Goal: Complete application form

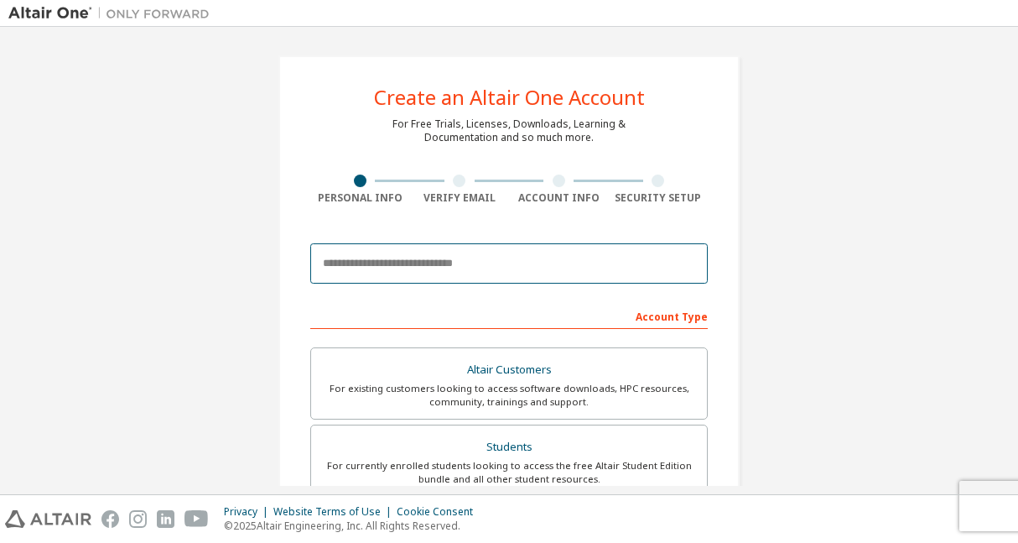
click at [586, 265] on input "email" at bounding box center [509, 263] width 398 height 40
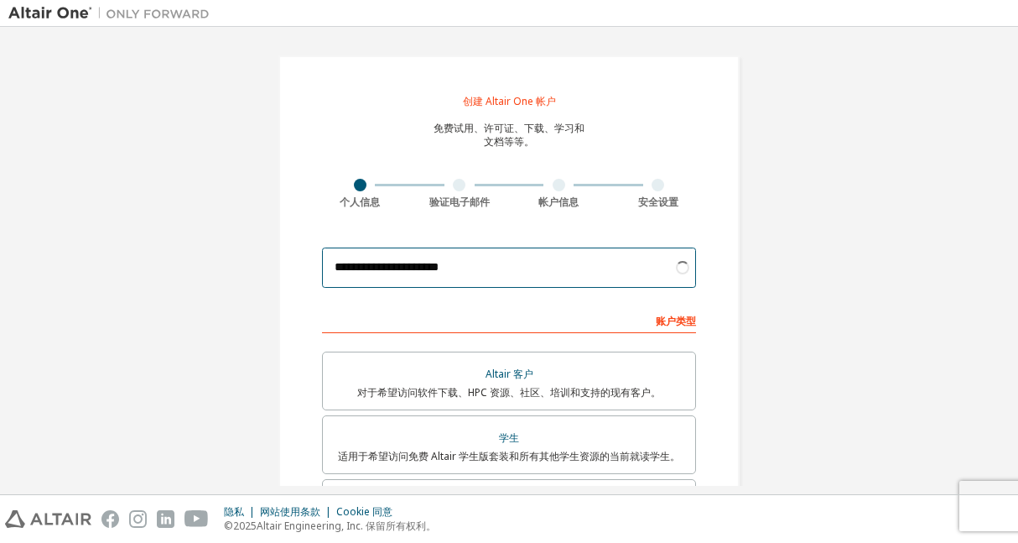
type input "**********"
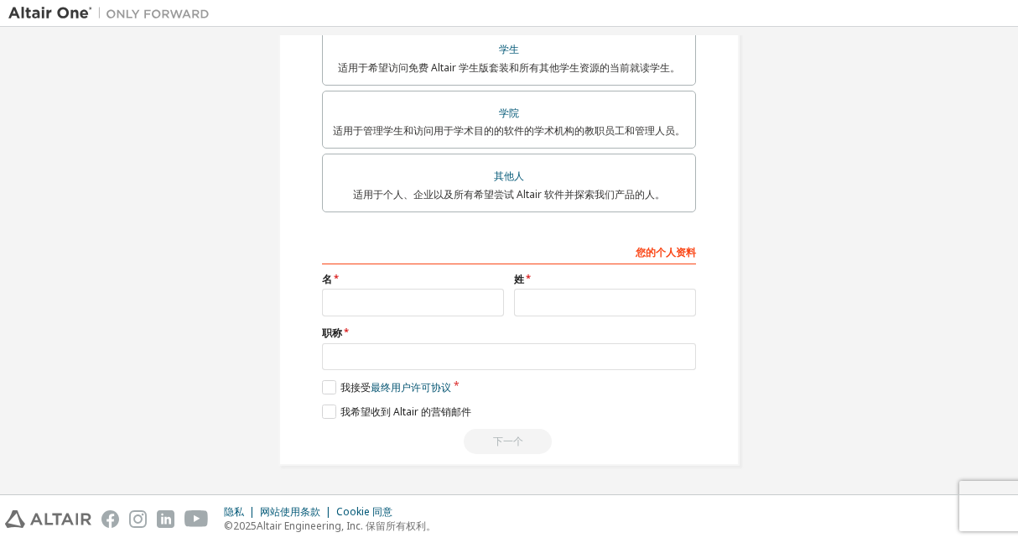
scroll to position [390, 0]
click at [486, 291] on input "text" at bounding box center [413, 303] width 182 height 28
type input "******"
click at [549, 300] on input "text" at bounding box center [605, 303] width 182 height 28
type input "***"
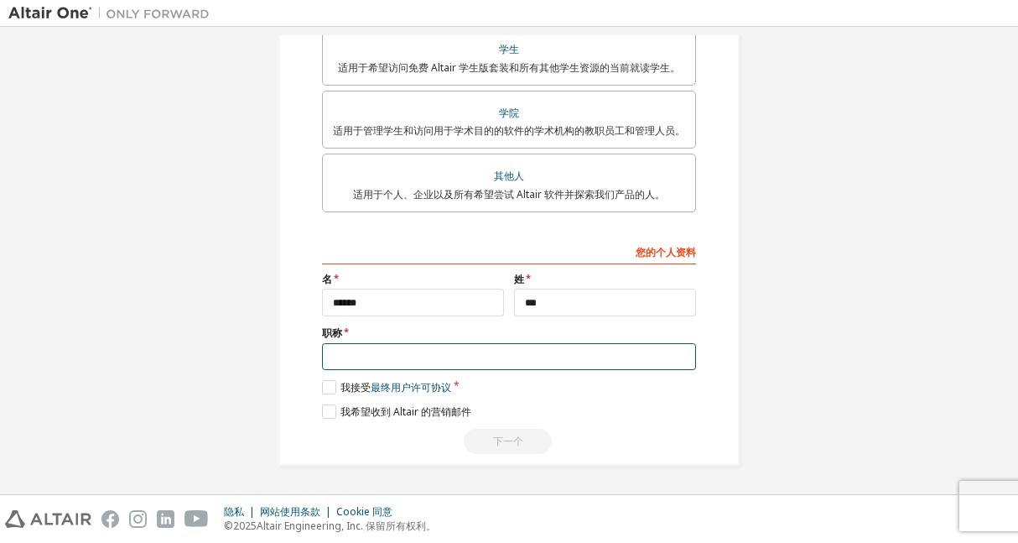
click at [551, 351] on input "text" at bounding box center [509, 357] width 374 height 28
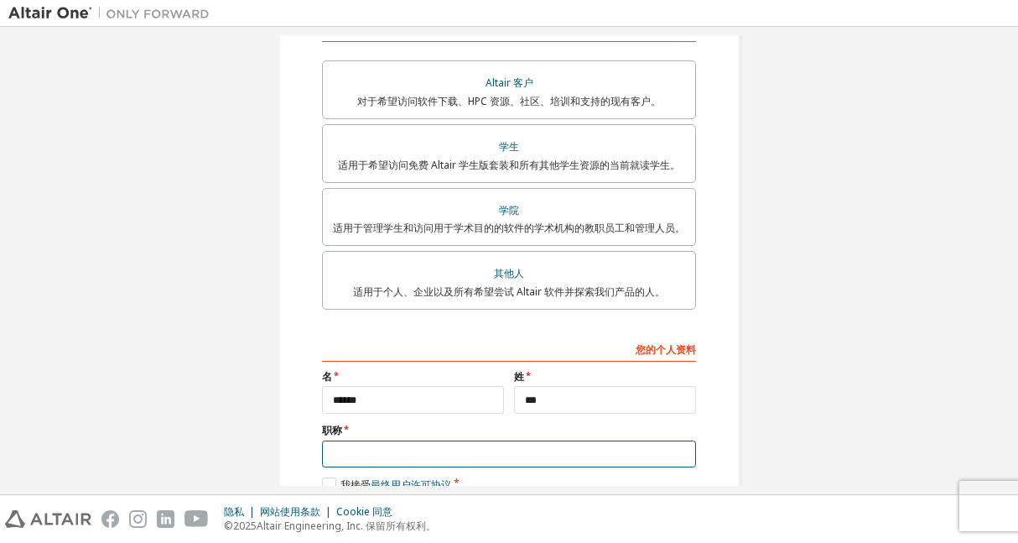
scroll to position [289, 0]
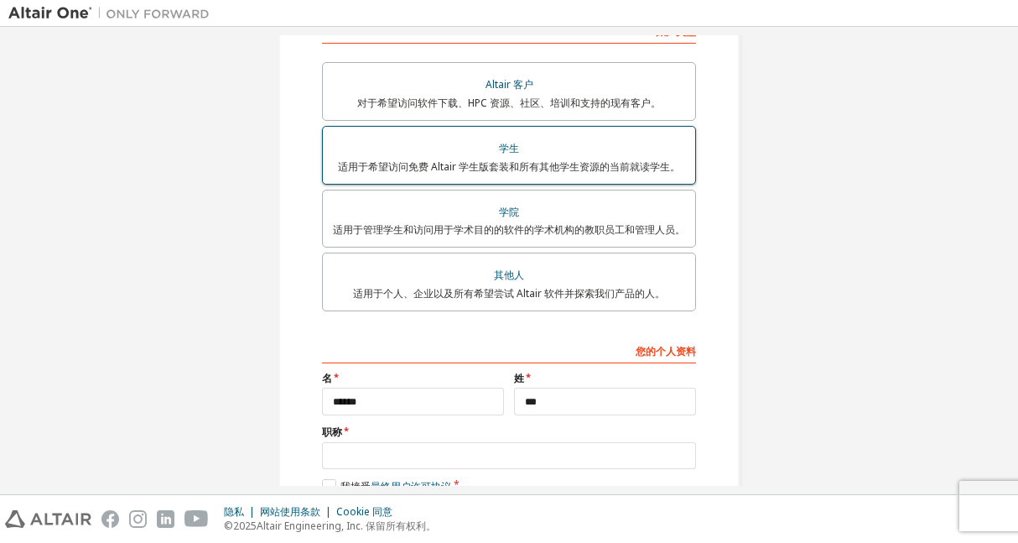
click at [556, 170] on font "适用于希望访问免费 Altair 学生版套装和所有其他学生资源的当前就读学生。" at bounding box center [509, 166] width 342 height 14
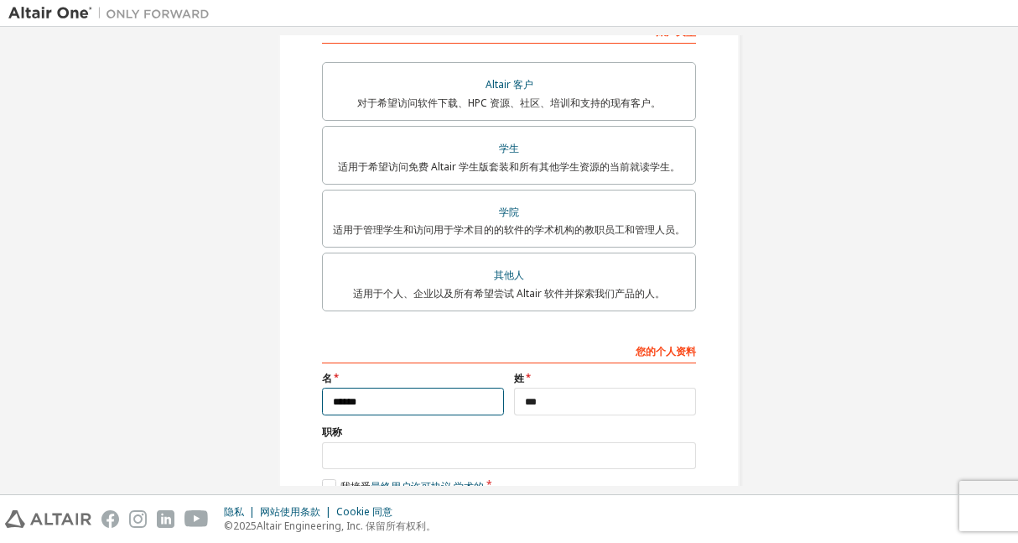
click at [422, 409] on input "******" at bounding box center [413, 402] width 182 height 28
type input "**"
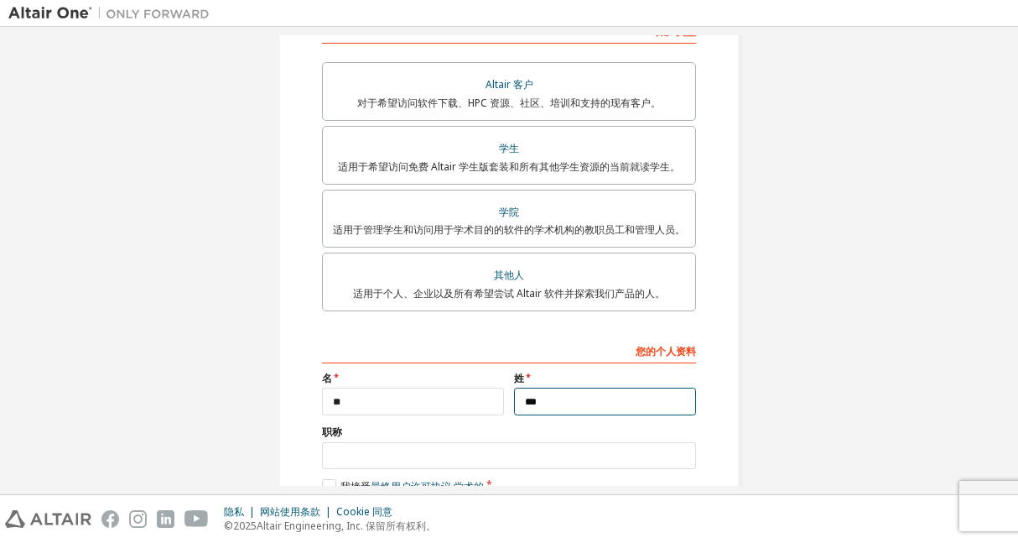
click at [534, 404] on input "***" at bounding box center [605, 402] width 182 height 28
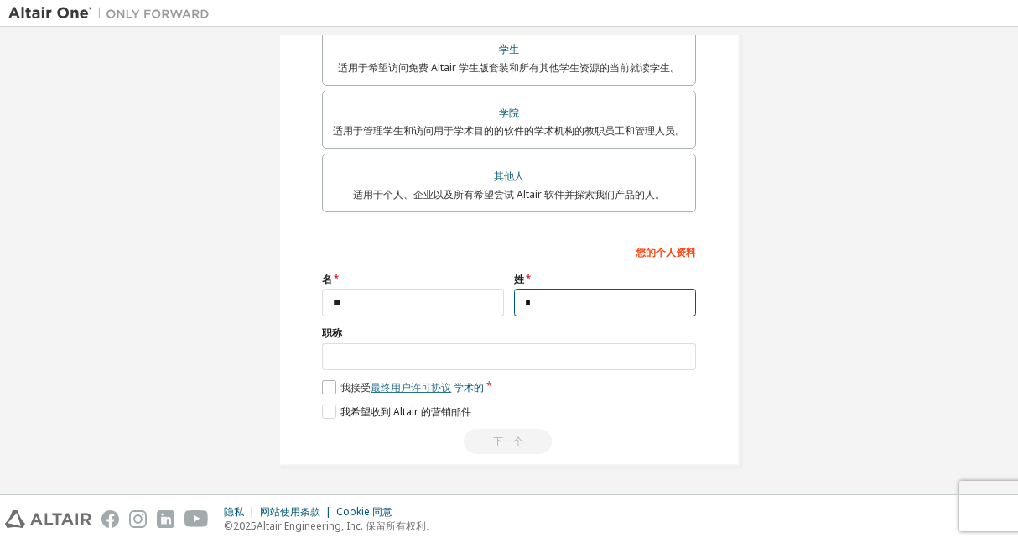
type input "*"
click at [401, 381] on font "最终用户许可协议" at bounding box center [411, 387] width 81 height 14
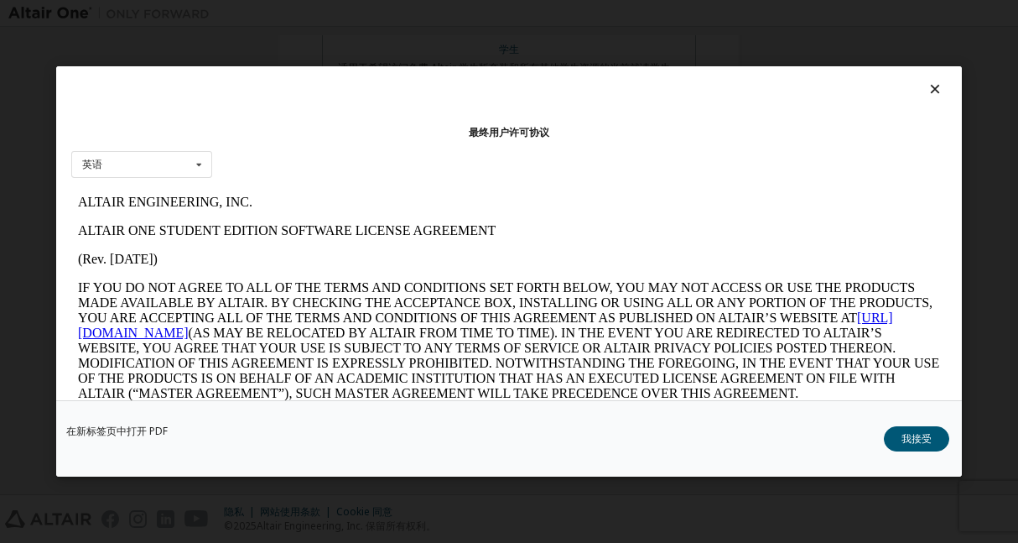
scroll to position [0, 0]
click at [503, 55] on div "最终用户许可协议 英语 英语 在新标签页中打开 PDF 我接受" at bounding box center [509, 271] width 1018 height 543
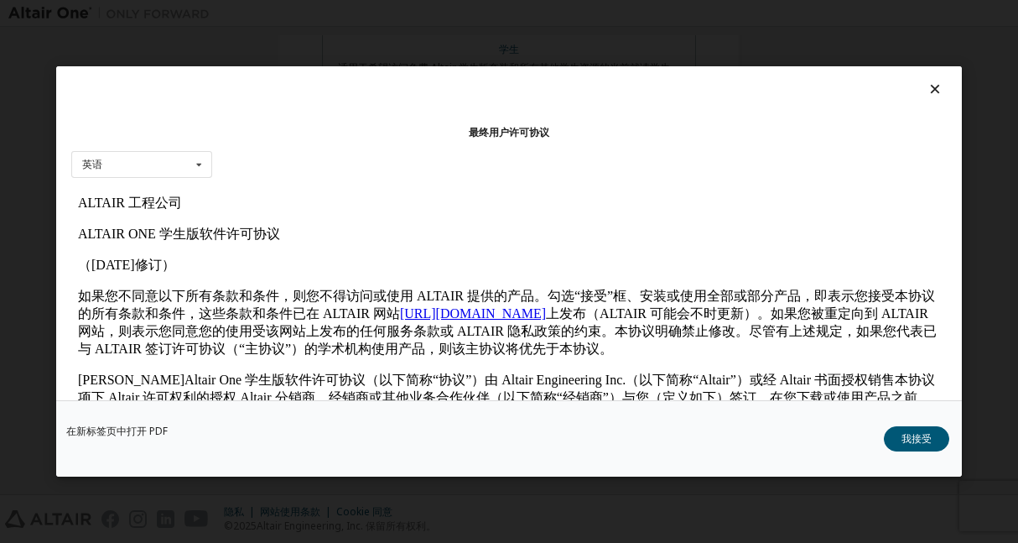
click at [934, 89] on icon at bounding box center [936, 88] width 18 height 15
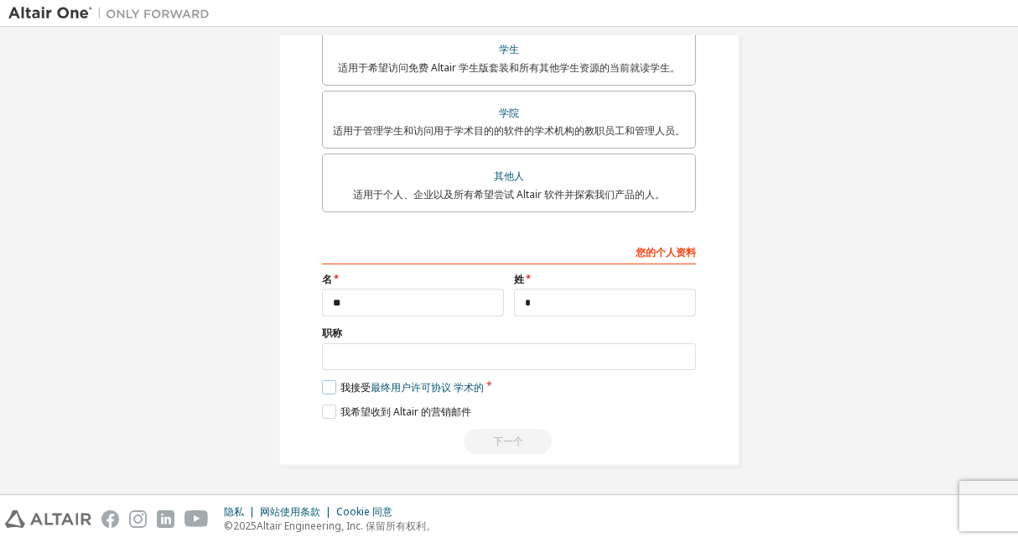
click at [322, 393] on label "我接受 最终用户许可协议 学术的" at bounding box center [403, 387] width 162 height 14
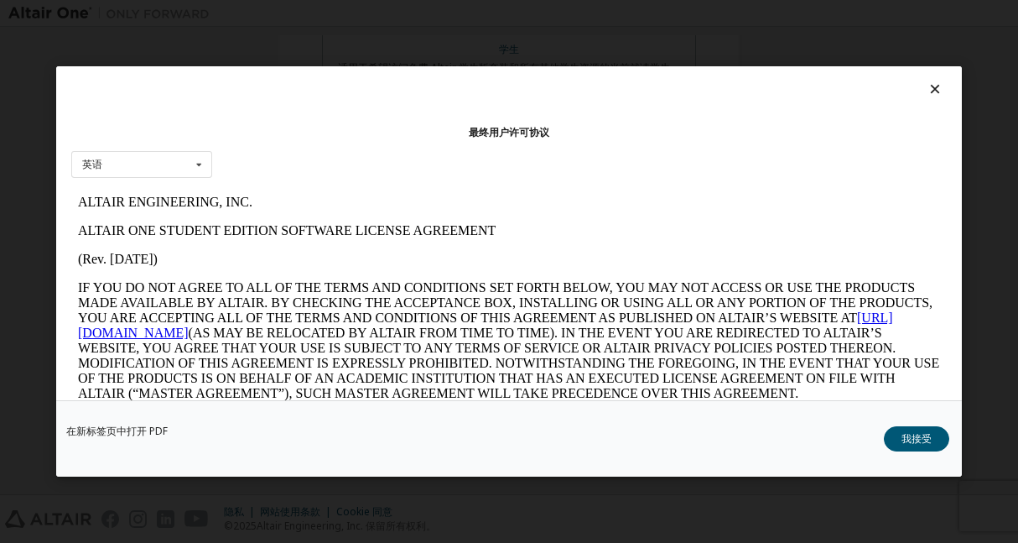
click at [935, 89] on icon at bounding box center [936, 88] width 18 height 15
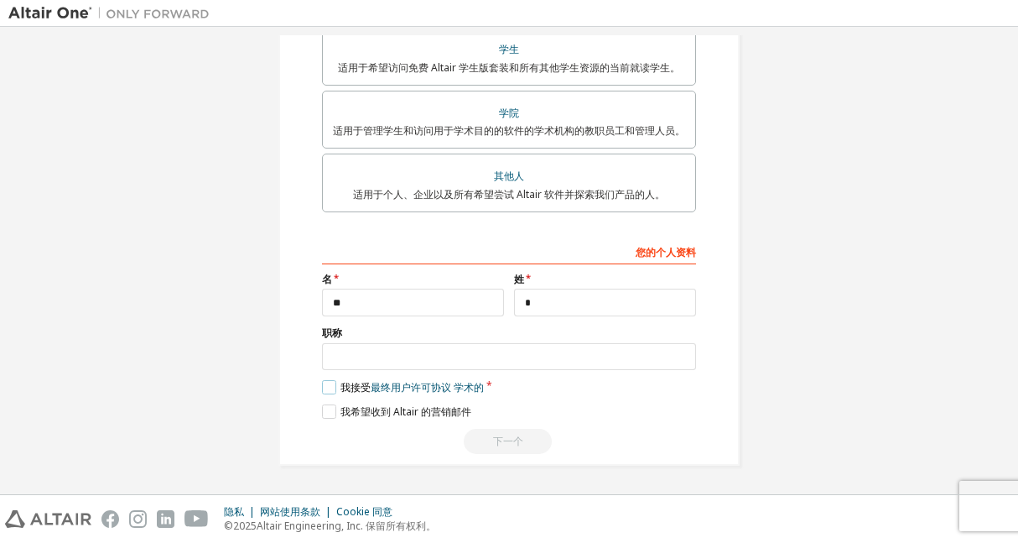
click at [323, 388] on label "我接受 最终用户许可协议 学术的" at bounding box center [403, 387] width 162 height 14
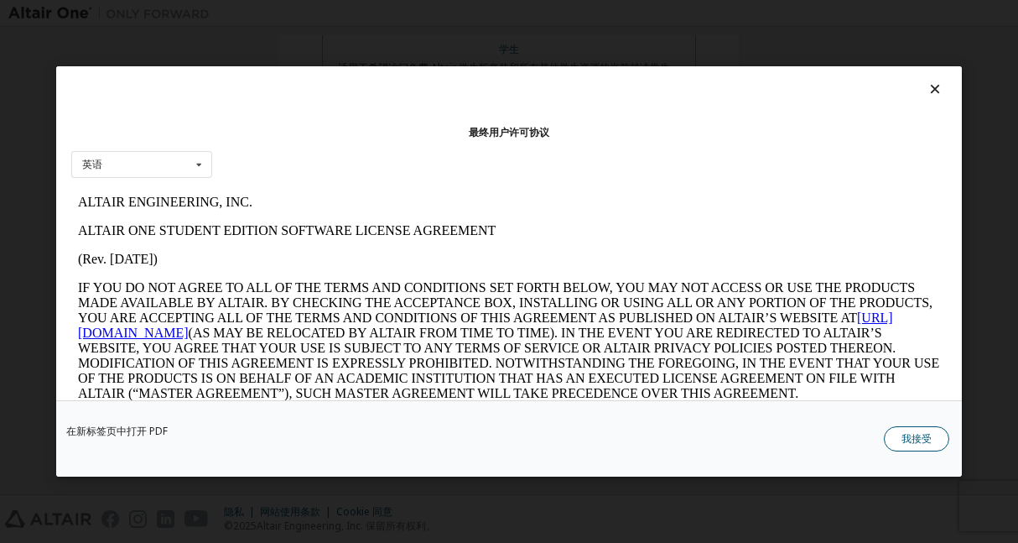
click at [907, 436] on font "我接受" at bounding box center [917, 438] width 30 height 14
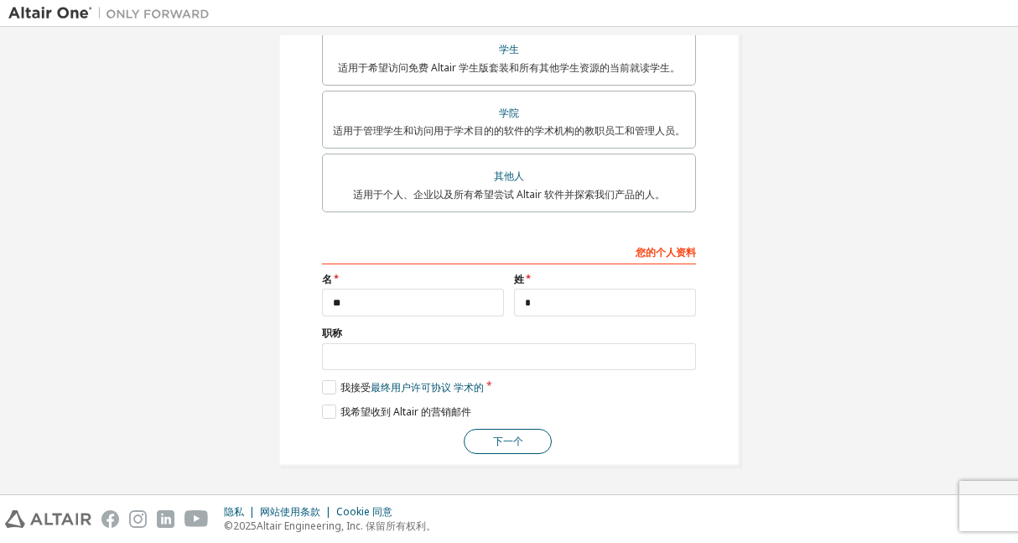
click at [503, 451] on button "下一个" at bounding box center [508, 441] width 88 height 25
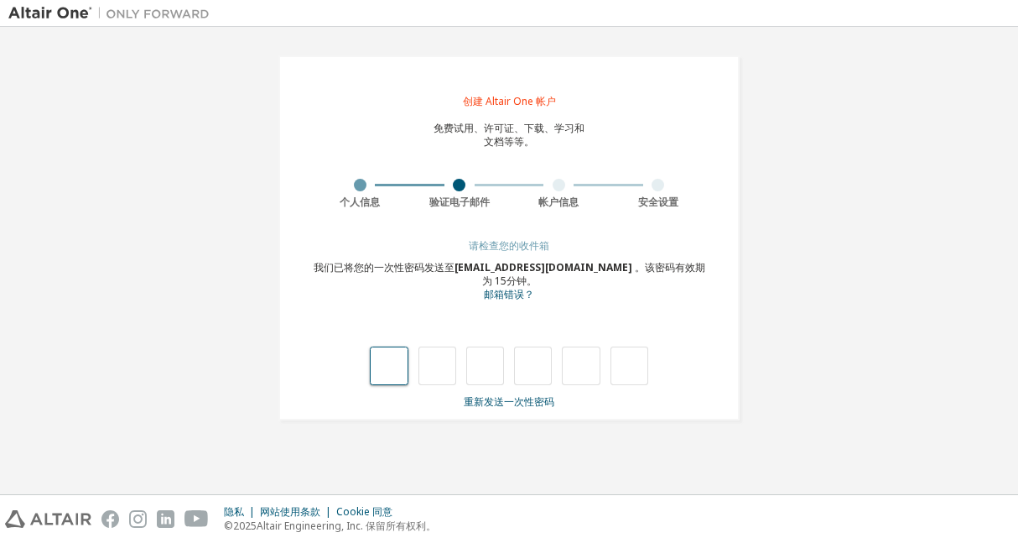
type input "*"
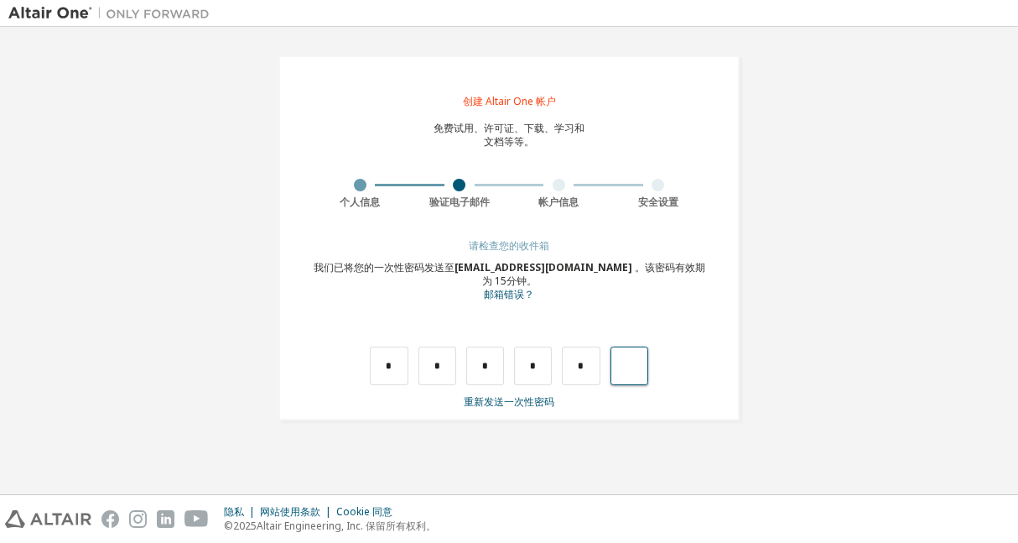
type input "*"
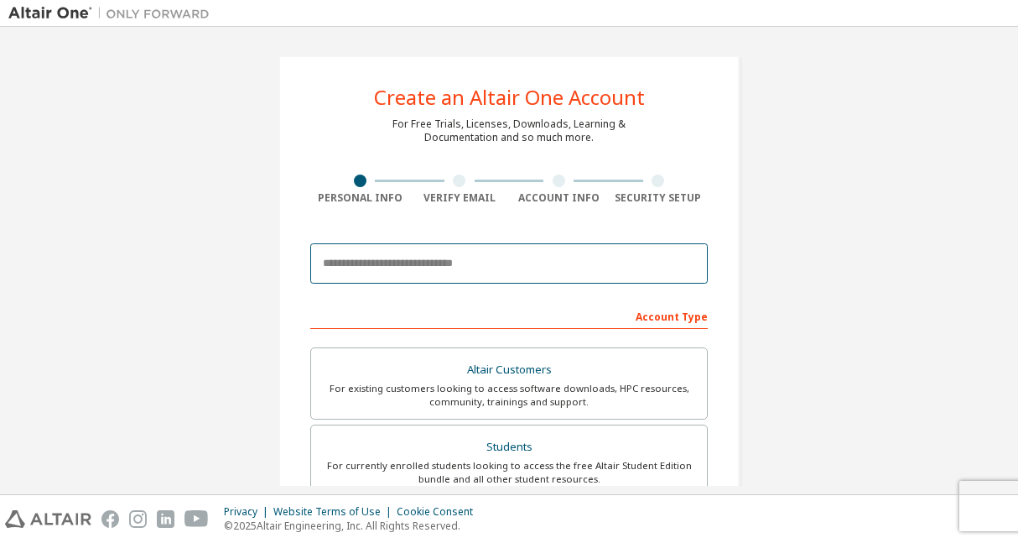
click at [441, 266] on input "email" at bounding box center [509, 263] width 398 height 40
type input "**********"
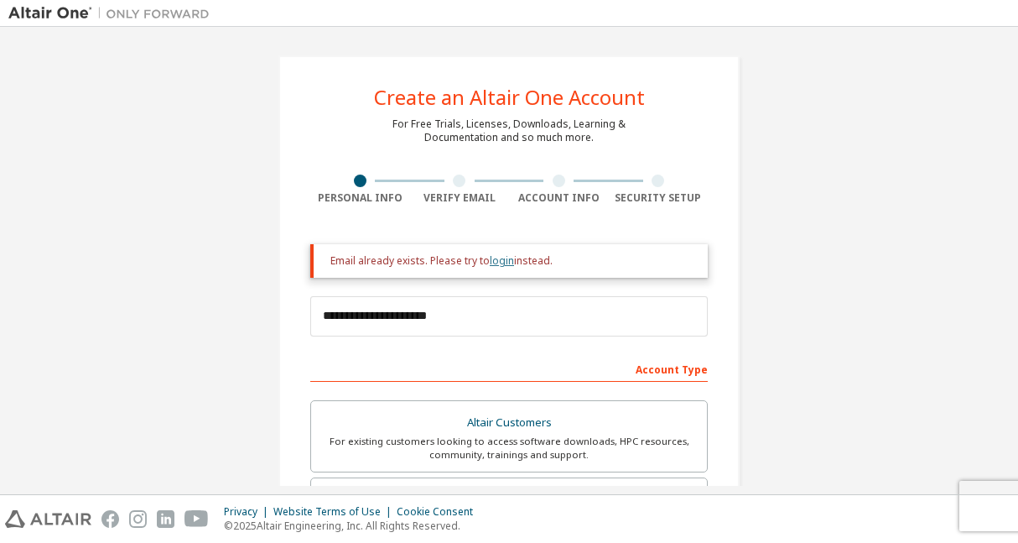
click at [495, 258] on link "login" at bounding box center [502, 260] width 24 height 14
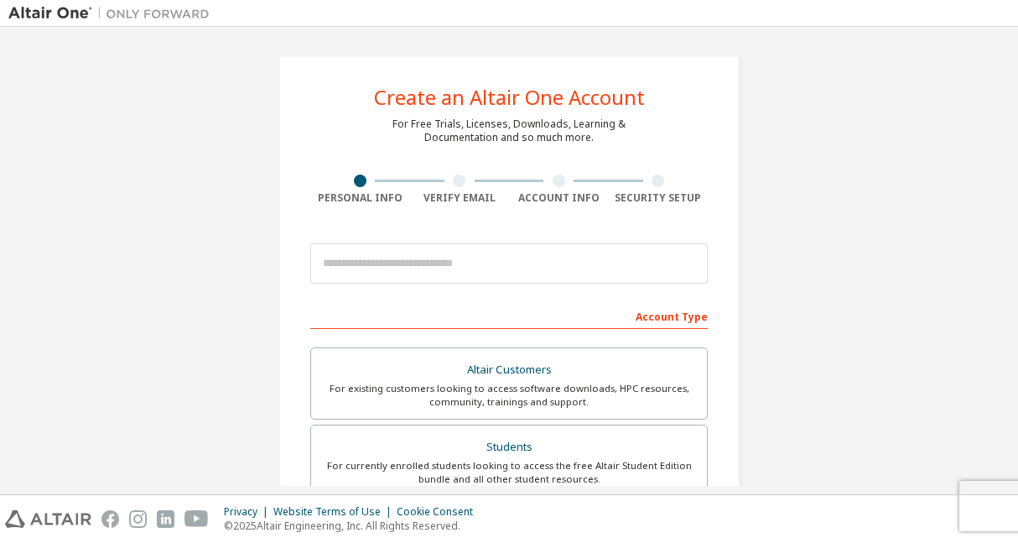
type input "**********"
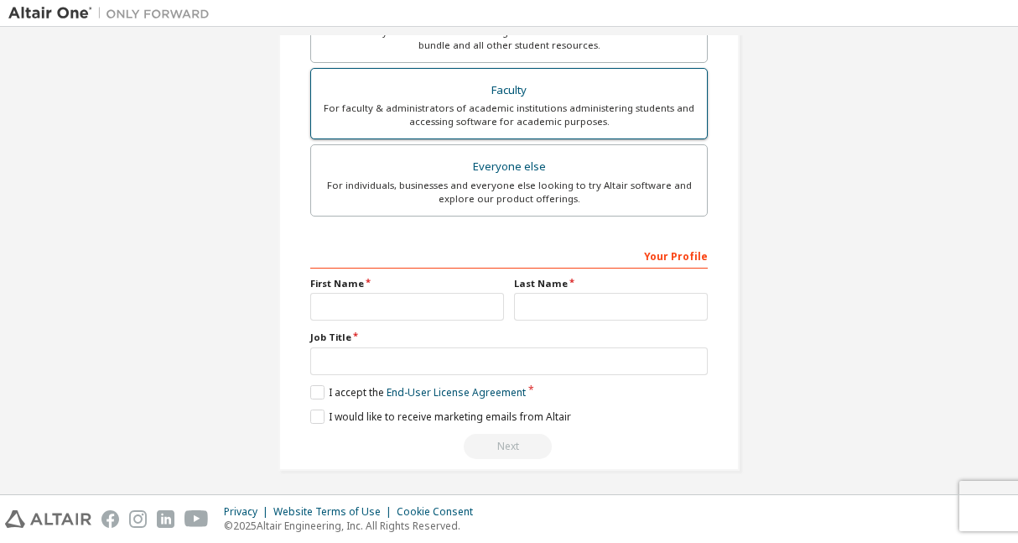
scroll to position [491, 0]
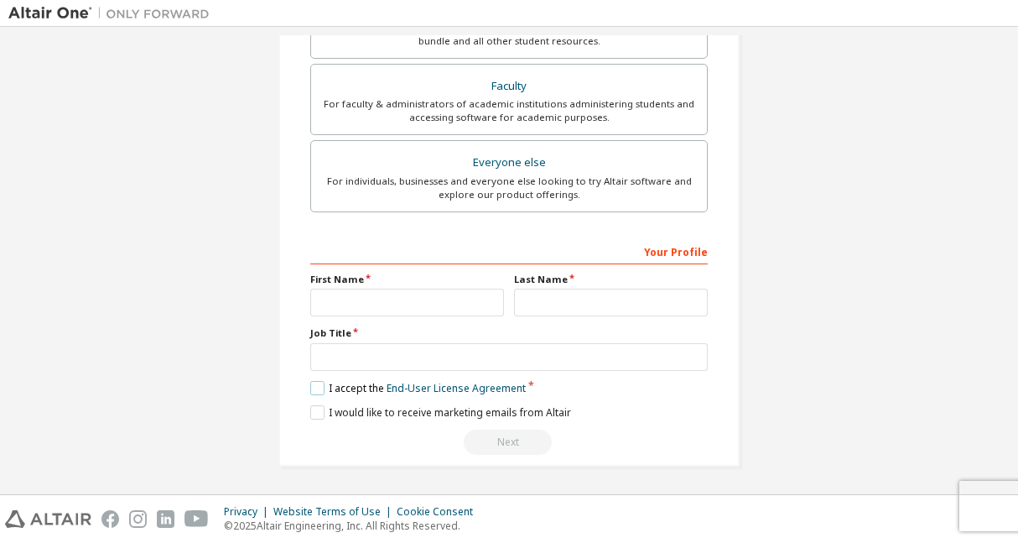
click at [319, 388] on label "I accept the End-User License Agreement" at bounding box center [418, 388] width 216 height 14
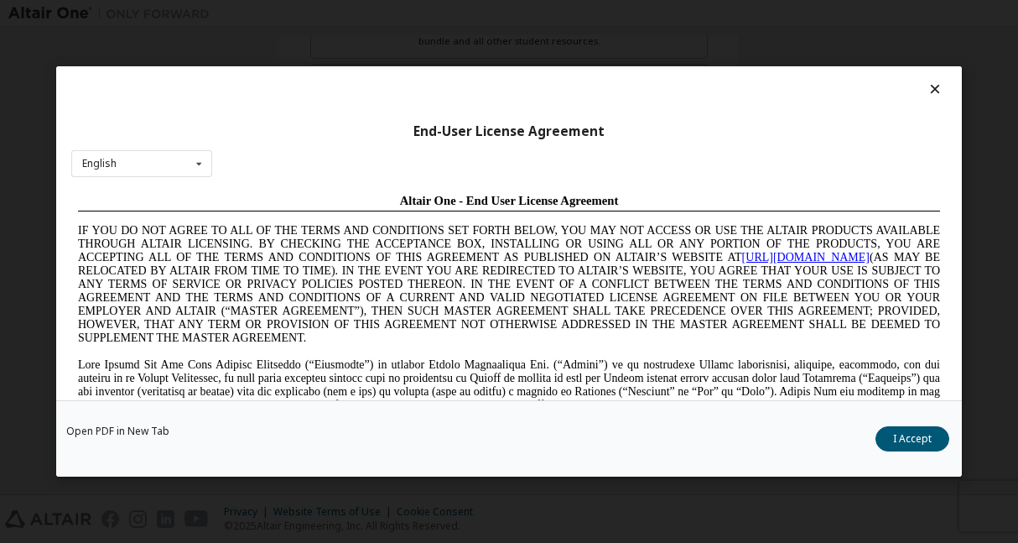
scroll to position [0, 0]
click at [911, 441] on button "I Accept" at bounding box center [913, 438] width 74 height 25
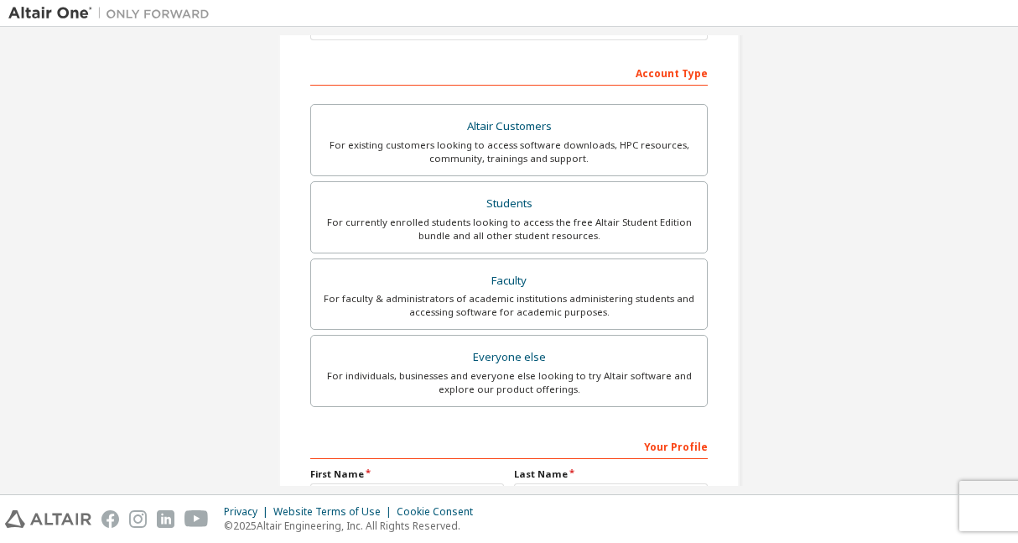
scroll to position [289, 0]
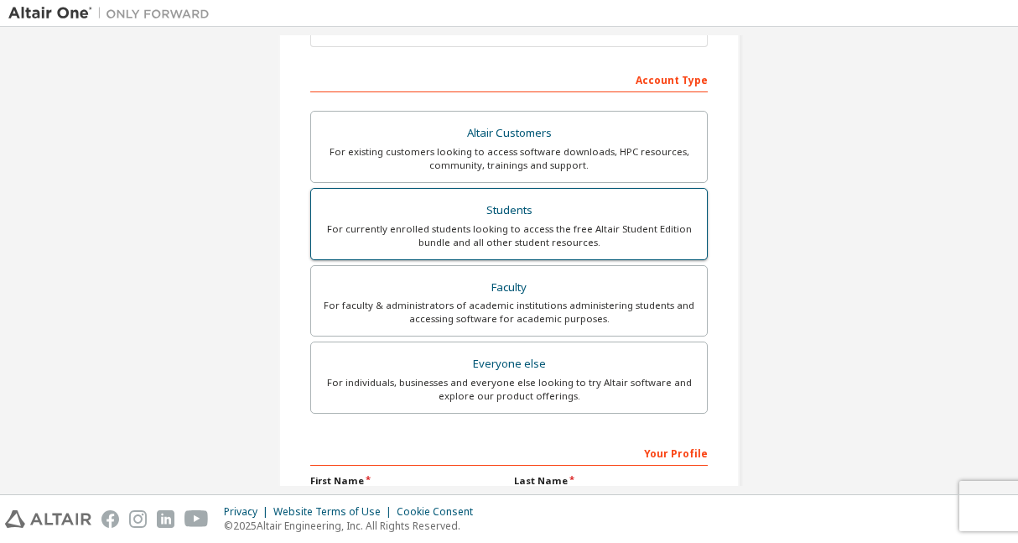
click at [492, 243] on div "For currently enrolled students looking to access the free Altair Student Editi…" at bounding box center [509, 235] width 376 height 27
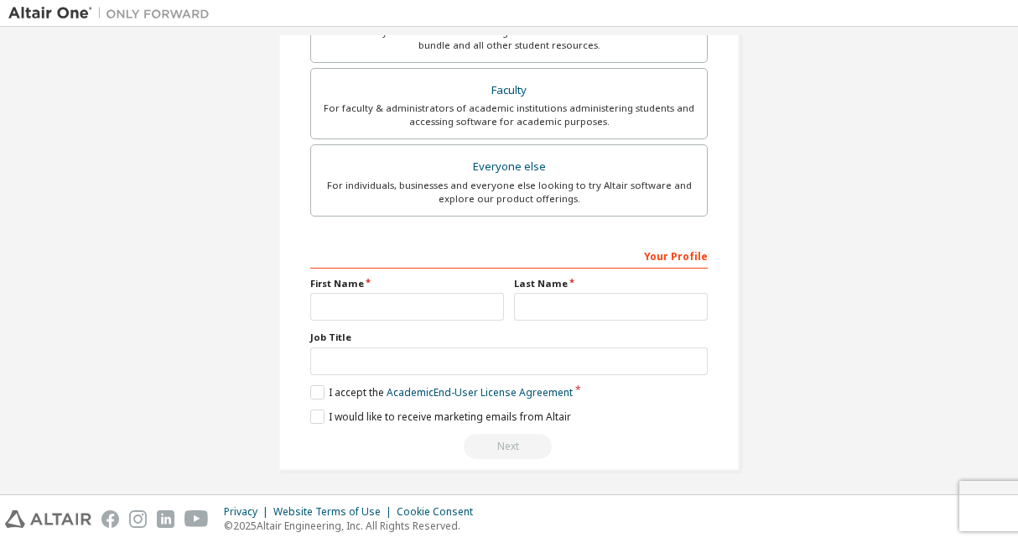
scroll to position [491, 0]
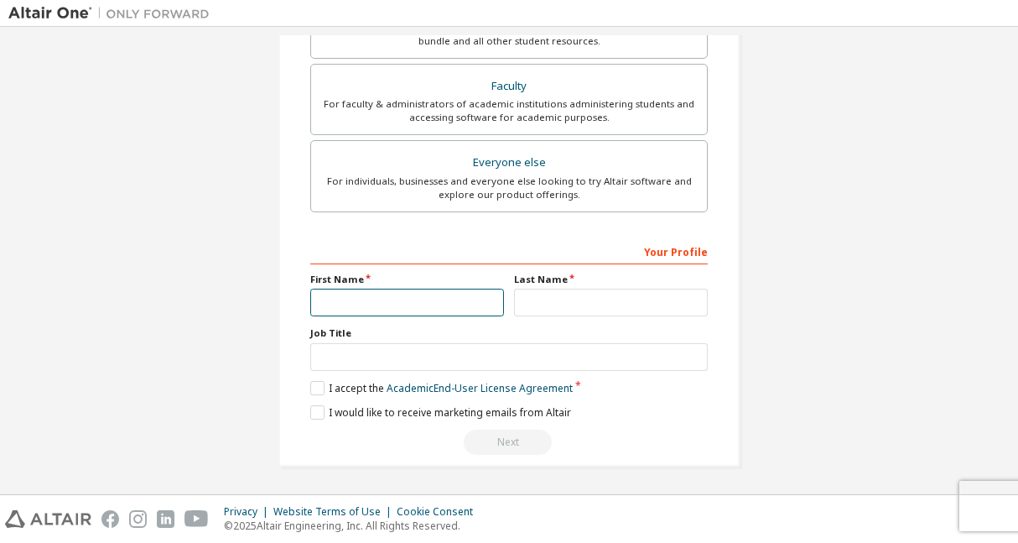
click at [441, 297] on input "text" at bounding box center [407, 303] width 194 height 28
type input "**"
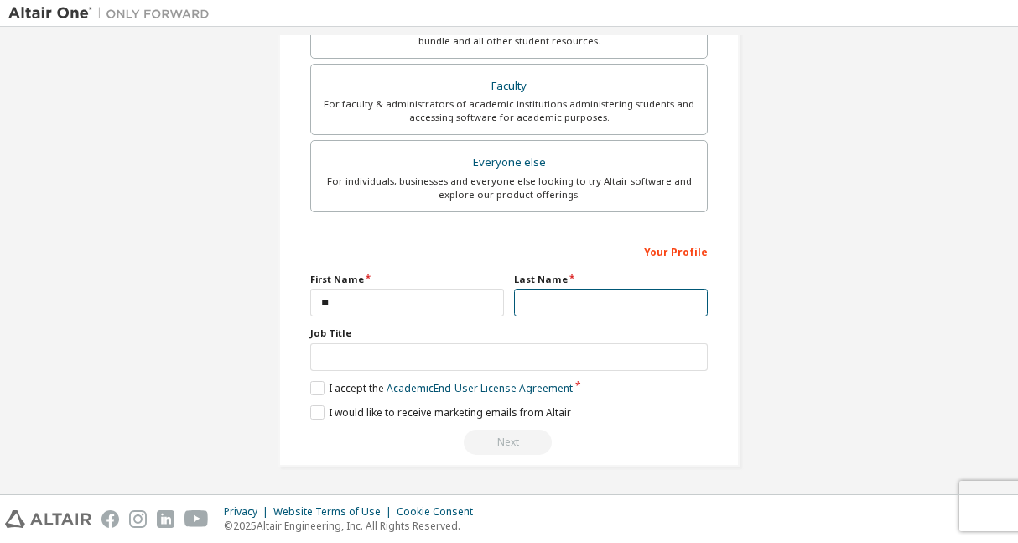
click at [564, 311] on input "text" at bounding box center [611, 303] width 194 height 28
type input "*"
click at [318, 390] on label "I accept the Academic End-User License Agreement" at bounding box center [441, 388] width 263 height 14
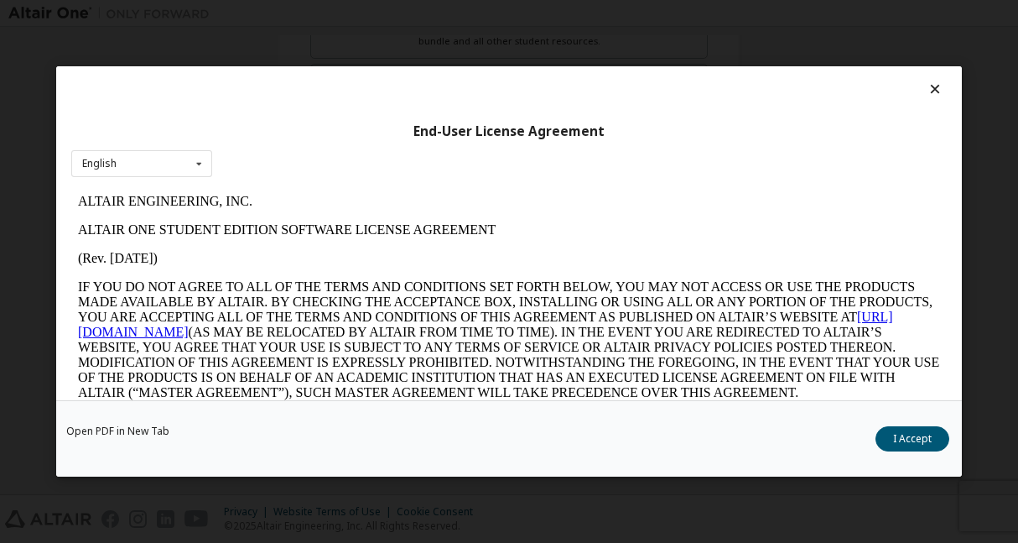
scroll to position [0, 0]
click at [895, 431] on button "I Accept" at bounding box center [913, 438] width 74 height 25
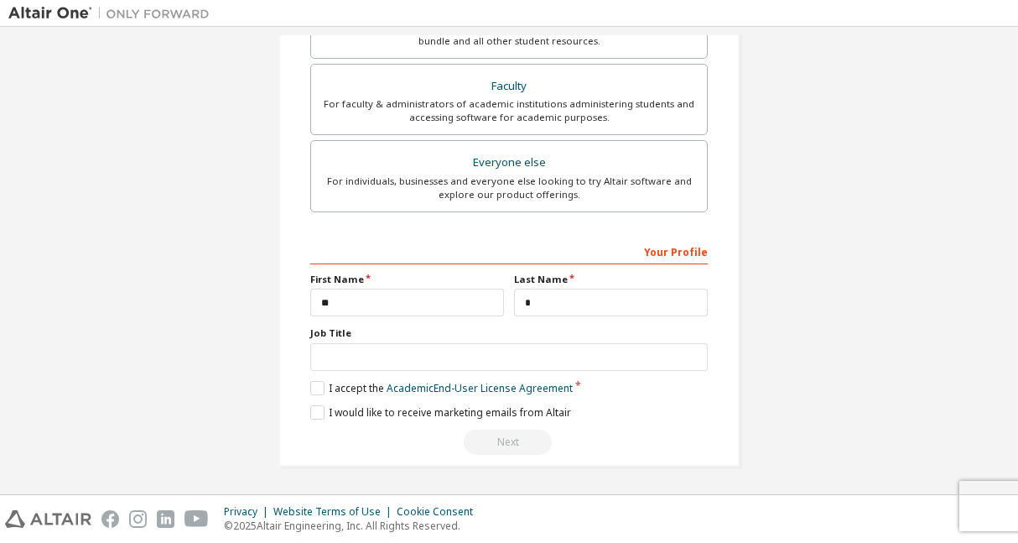
click at [526, 441] on div "Next" at bounding box center [509, 442] width 398 height 25
click at [526, 439] on div "Next" at bounding box center [509, 442] width 398 height 25
click at [526, 444] on div "Next" at bounding box center [509, 442] width 398 height 25
click at [546, 254] on div "Your Profile" at bounding box center [509, 250] width 398 height 27
click at [673, 258] on div "Your Profile" at bounding box center [509, 250] width 398 height 27
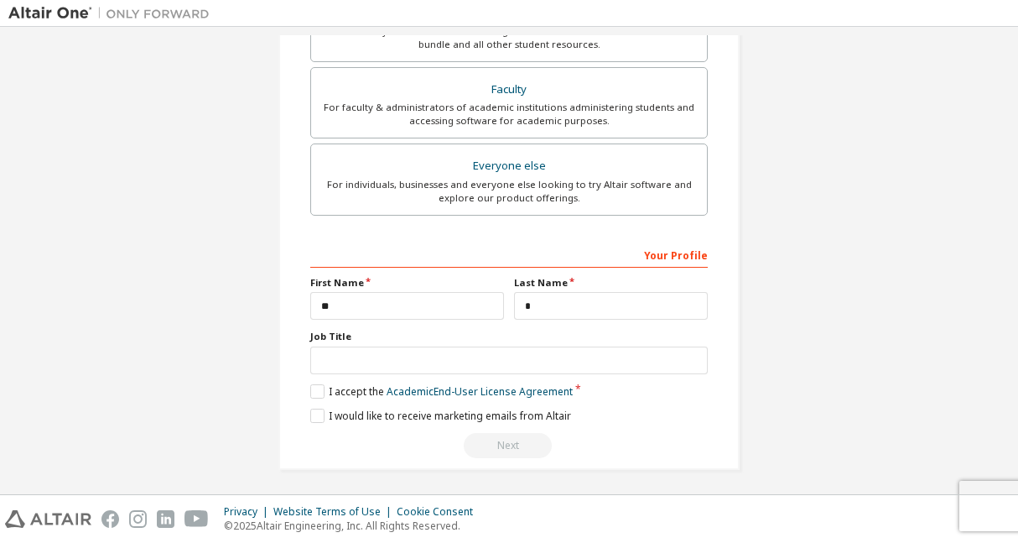
scroll to position [491, 0]
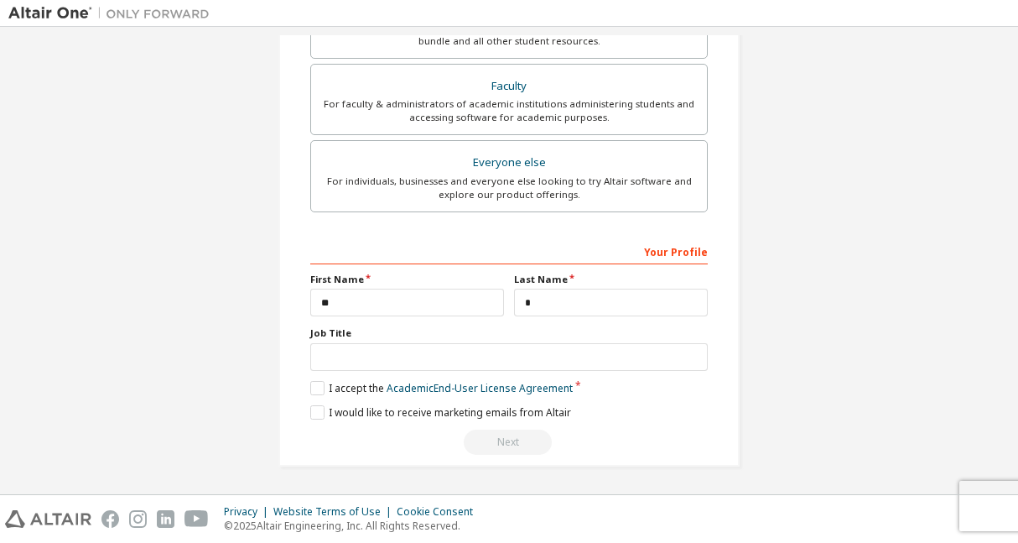
click at [507, 450] on div "Next" at bounding box center [509, 442] width 398 height 25
click at [511, 442] on div "Next" at bounding box center [509, 442] width 398 height 25
